Goal: Check status: Check status

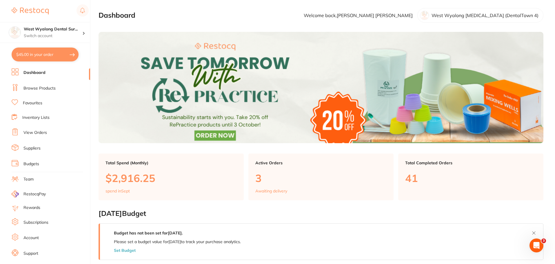
click at [37, 131] on link "View Orders" at bounding box center [34, 133] width 23 height 6
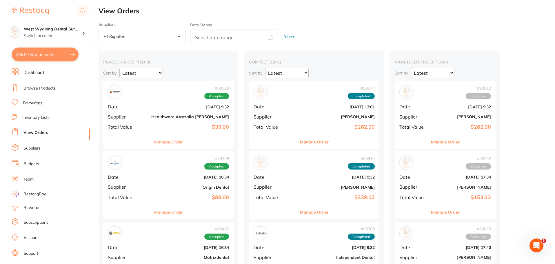
click at [151, 108] on b "[DATE] 9:32" at bounding box center [190, 107] width 78 height 5
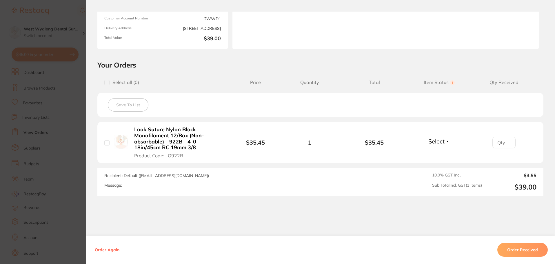
scroll to position [83, 0]
drag, startPoint x: 168, startPoint y: 147, endPoint x: 126, endPoint y: 132, distance: 44.4
click at [126, 132] on div "Look Suture Nylon Black Monofilament 12/Box (Non-absorbable) - 922B - 4-0 18in/…" at bounding box center [169, 142] width 130 height 32
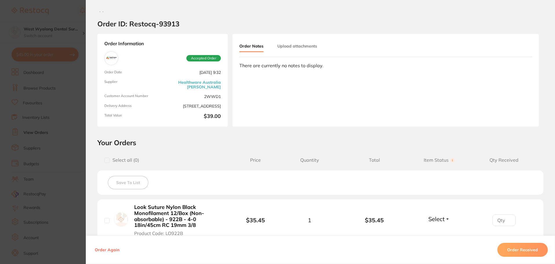
scroll to position [0, 0]
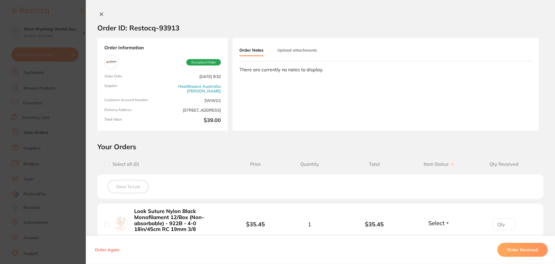
click at [97, 14] on button at bounding box center [101, 15] width 8 height 6
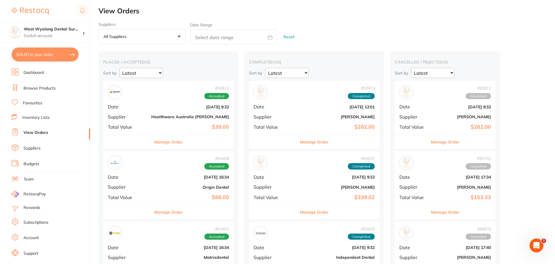
click at [151, 175] on b "[DATE] 16:34" at bounding box center [190, 177] width 78 height 5
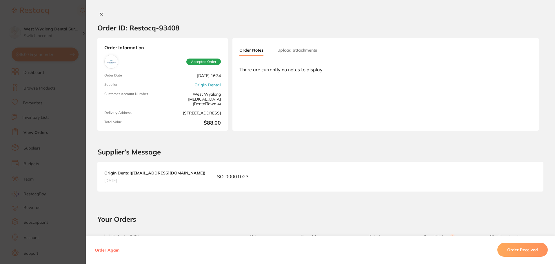
click at [99, 14] on icon at bounding box center [101, 14] width 5 height 5
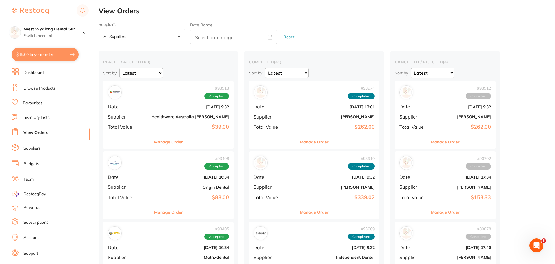
click at [140, 237] on div "# 93405 Accepted" at bounding box center [168, 233] width 121 height 14
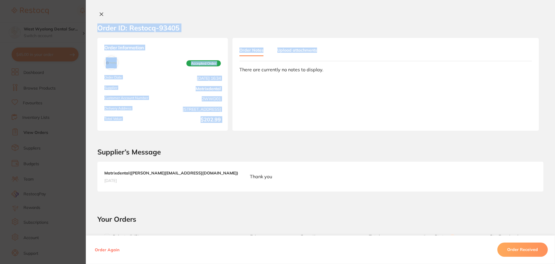
drag, startPoint x: 554, startPoint y: 54, endPoint x: 556, endPoint y: 96, distance: 42.4
click at [555, 96] on html "$45.00 West Wyalong Dental Sur... Switch account West Wyalong [MEDICAL_DATA] (D…" at bounding box center [277, 132] width 555 height 264
click at [540, 28] on section "Order ID: Restocq- 93405" at bounding box center [321, 28] width 470 height 20
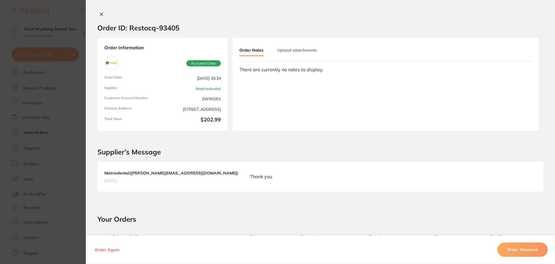
scroll to position [654, 0]
drag, startPoint x: 553, startPoint y: 45, endPoint x: 555, endPoint y: 92, distance: 47.0
click at [555, 92] on div "Order ID: Restocq- 93405 Order Information Accepted Order Order Date [DATE] 16:…" at bounding box center [321, 138] width 470 height 253
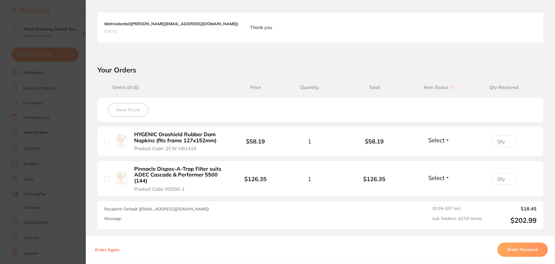
scroll to position [0, 0]
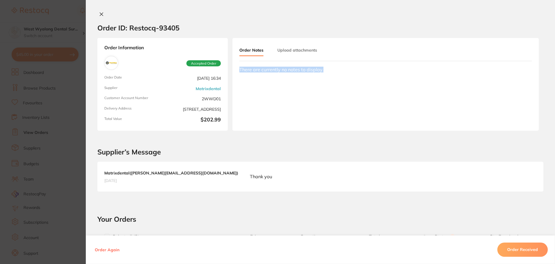
click at [100, 12] on button at bounding box center [101, 15] width 8 height 6
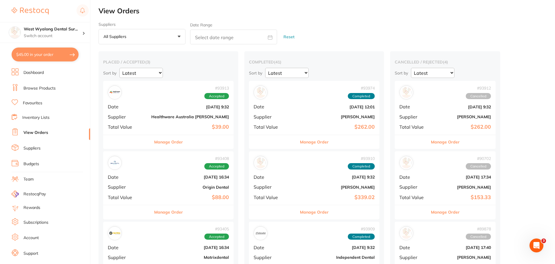
click at [256, 109] on div "# 93974 Completed Date [DATE] 12:01 Supplier [PERSON_NAME] Total Value $262.00" at bounding box center [314, 108] width 131 height 54
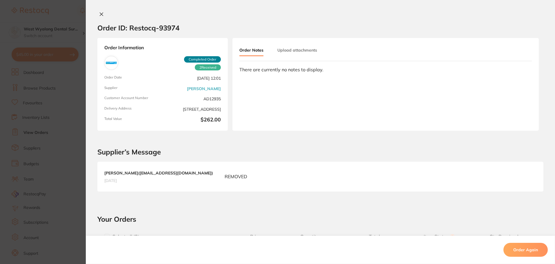
scroll to position [753, 0]
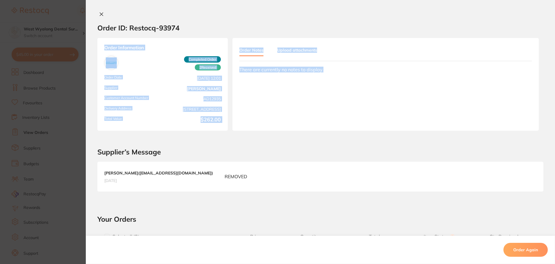
drag, startPoint x: 553, startPoint y: 24, endPoint x: 554, endPoint y: 89, distance: 64.4
click at [554, 89] on div "Order ID: Restocq- 93974 Order Information 2 Received Completed Order Order Dat…" at bounding box center [321, 138] width 470 height 253
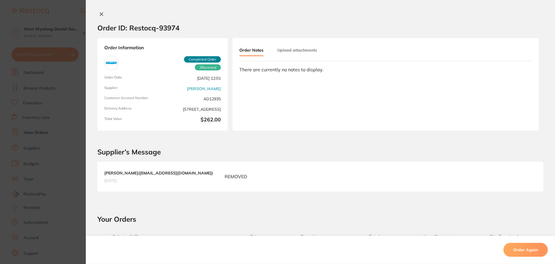
click at [544, 138] on section "Supplier’s Message [PERSON_NAME] ( [EMAIL_ADDRESS][DOMAIN_NAME] ) [DATE] REMOVED" at bounding box center [321, 167] width 470 height 73
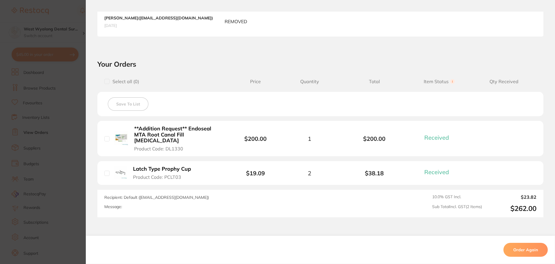
scroll to position [156, 0]
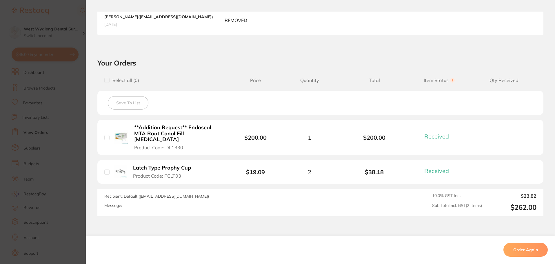
click at [155, 170] on b "Latch Type Prophy Cup" at bounding box center [162, 168] width 58 height 6
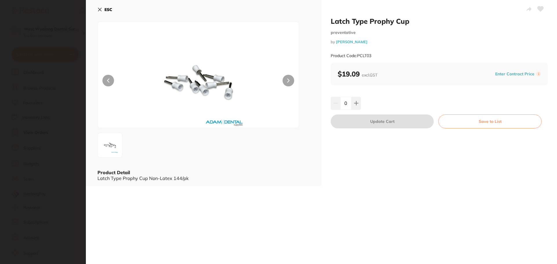
scroll to position [0, 0]
click at [99, 10] on icon at bounding box center [99, 9] width 3 height 3
